Goal: Task Accomplishment & Management: Use online tool/utility

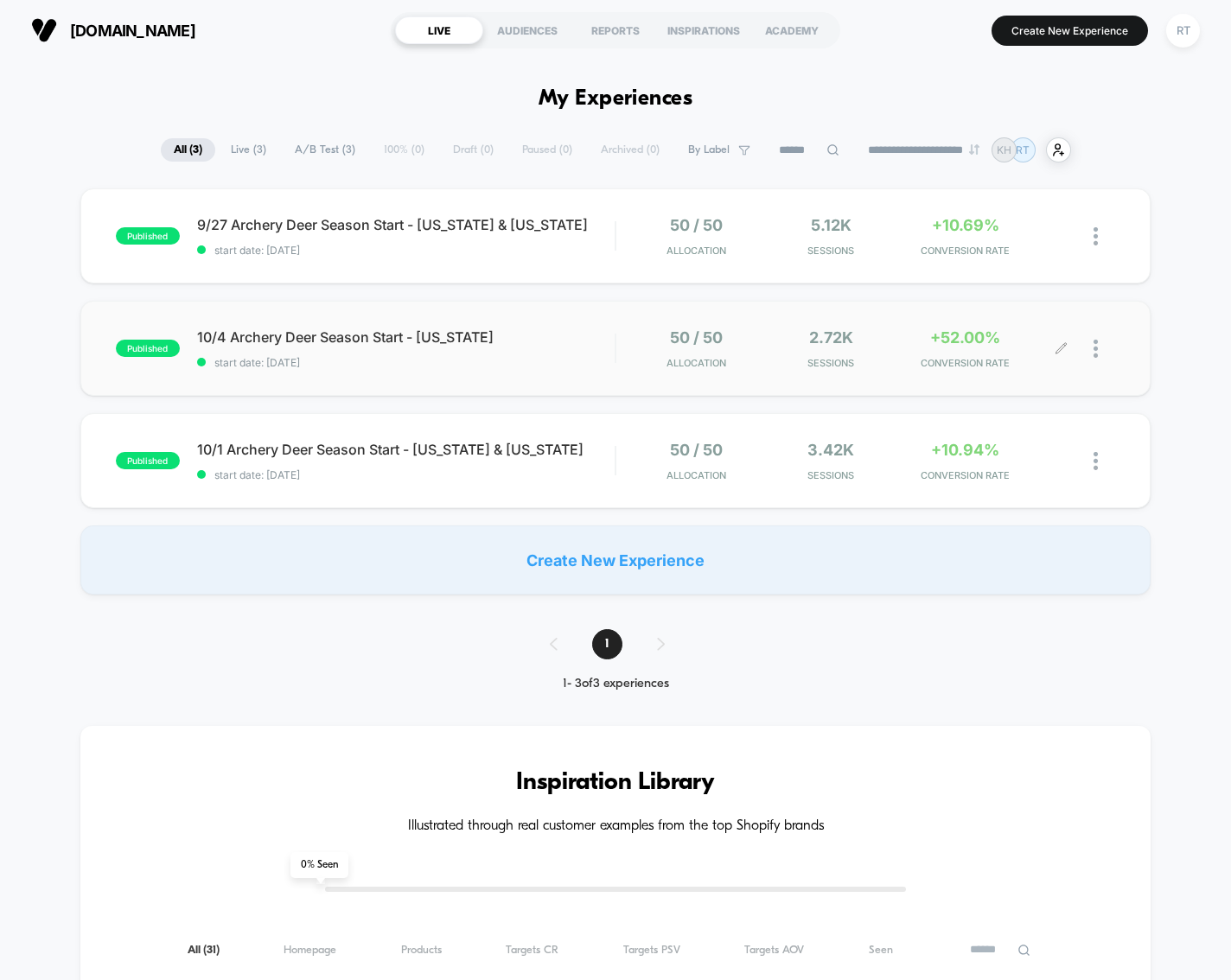
click at [1044, 337] on div at bounding box center [1048, 349] width 25 height 40
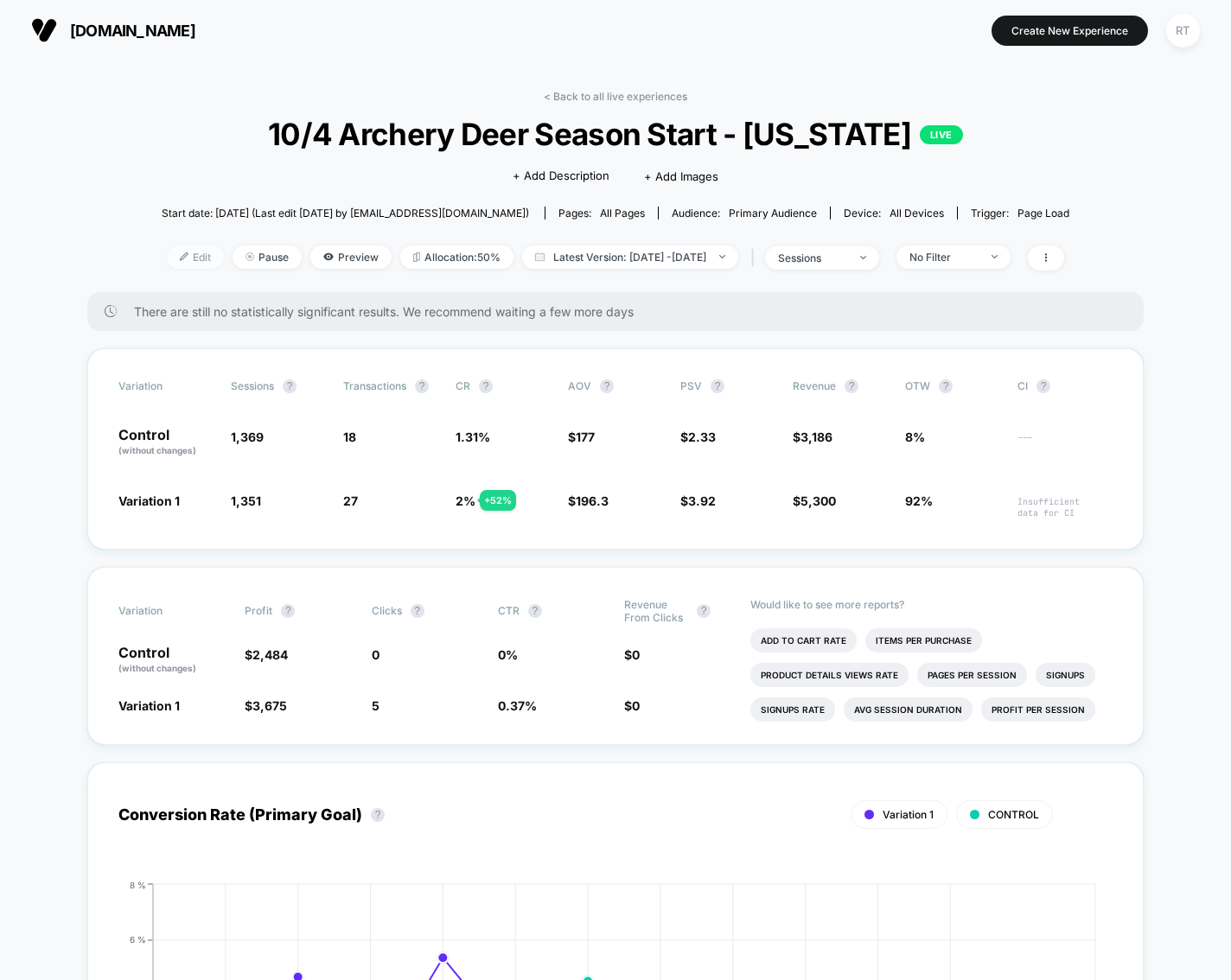
click at [167, 265] on span "Edit" at bounding box center [195, 258] width 57 height 24
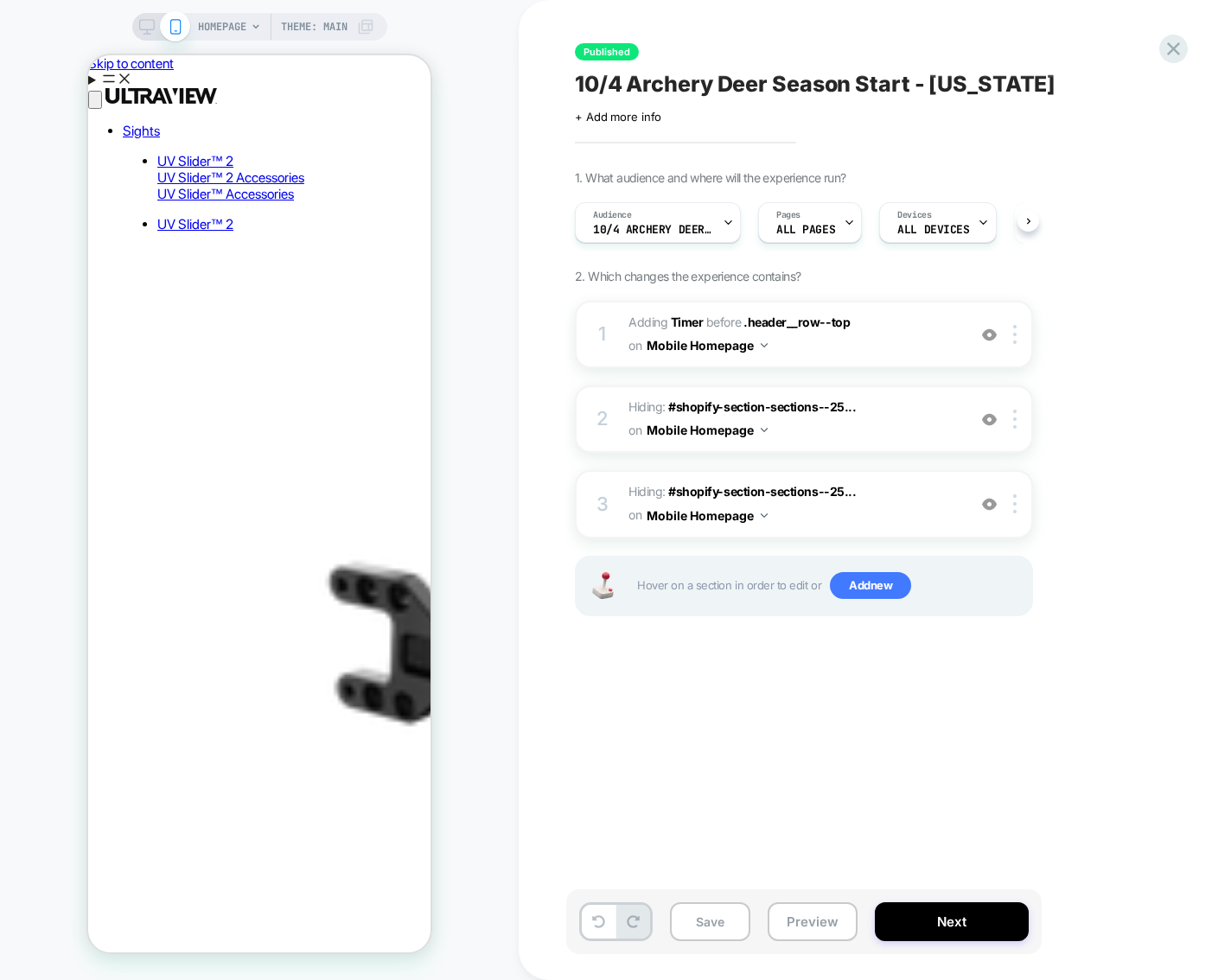
scroll to position [0, 1]
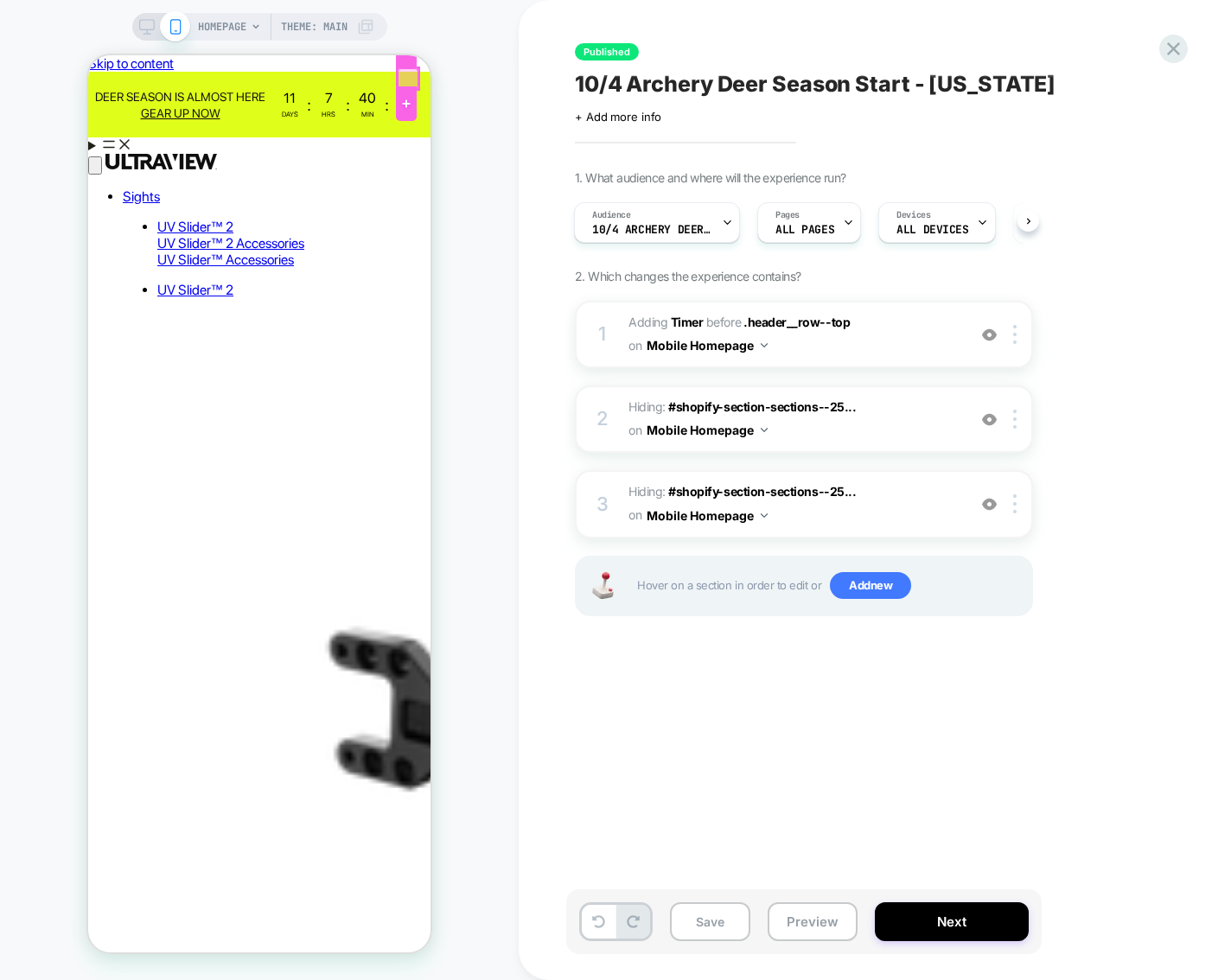
click at [405, 77] on div at bounding box center [407, 79] width 21 height 21
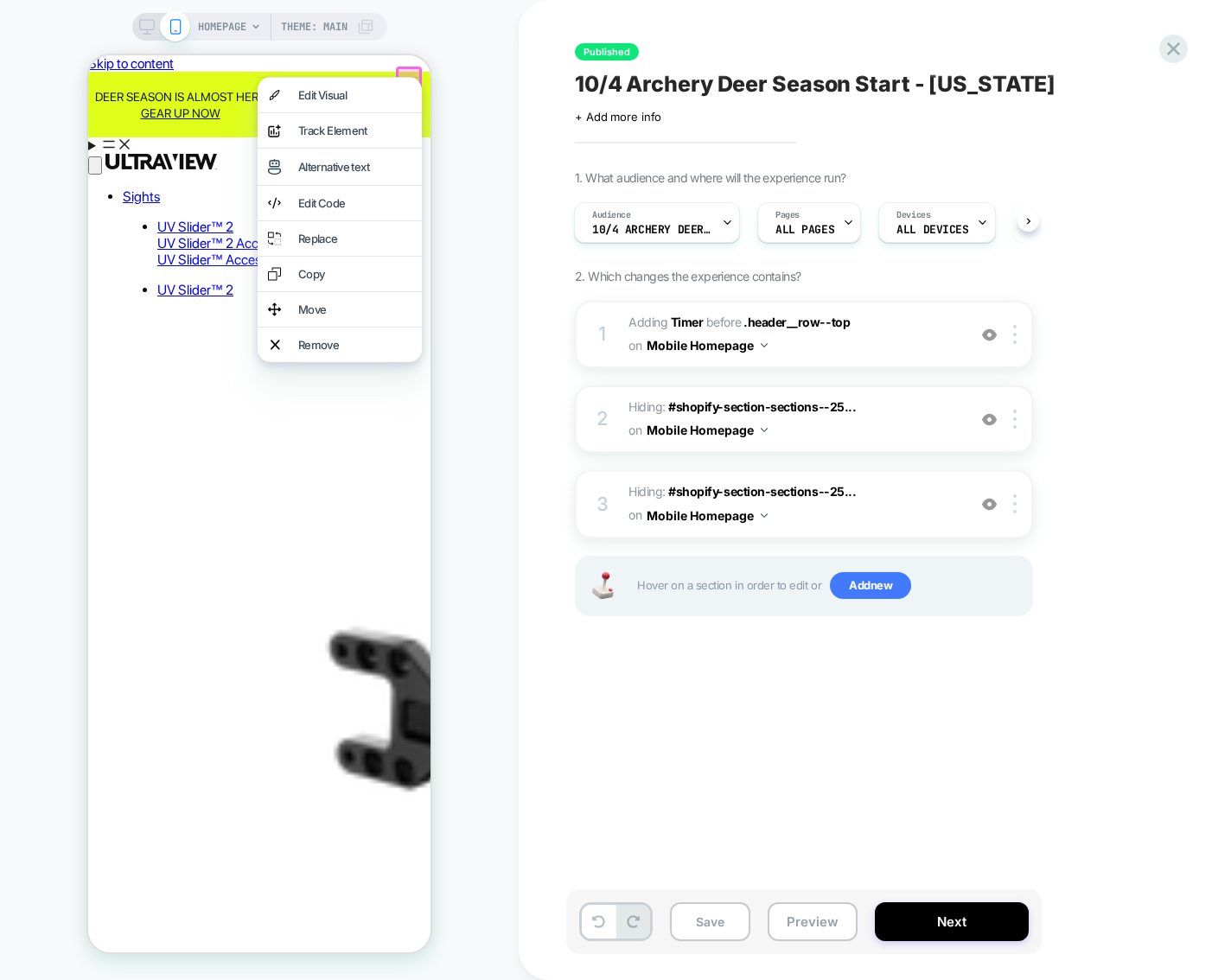
click at [459, 79] on div "HOMEPAGE Theme: MAIN" at bounding box center [259, 490] width 519 height 945
click at [501, 70] on div "HOMEPAGE Theme: MAIN" at bounding box center [259, 490] width 519 height 945
